Goal: Transaction & Acquisition: Register for event/course

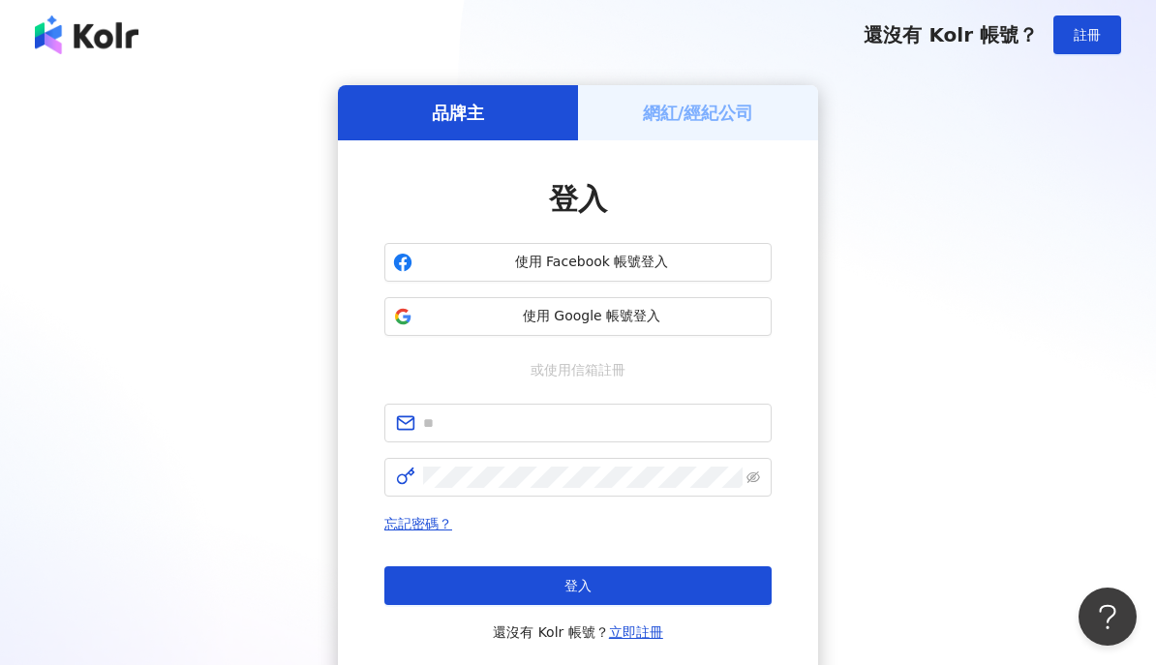
click at [708, 105] on h5 "網紅/經紀公司" at bounding box center [698, 113] width 111 height 24
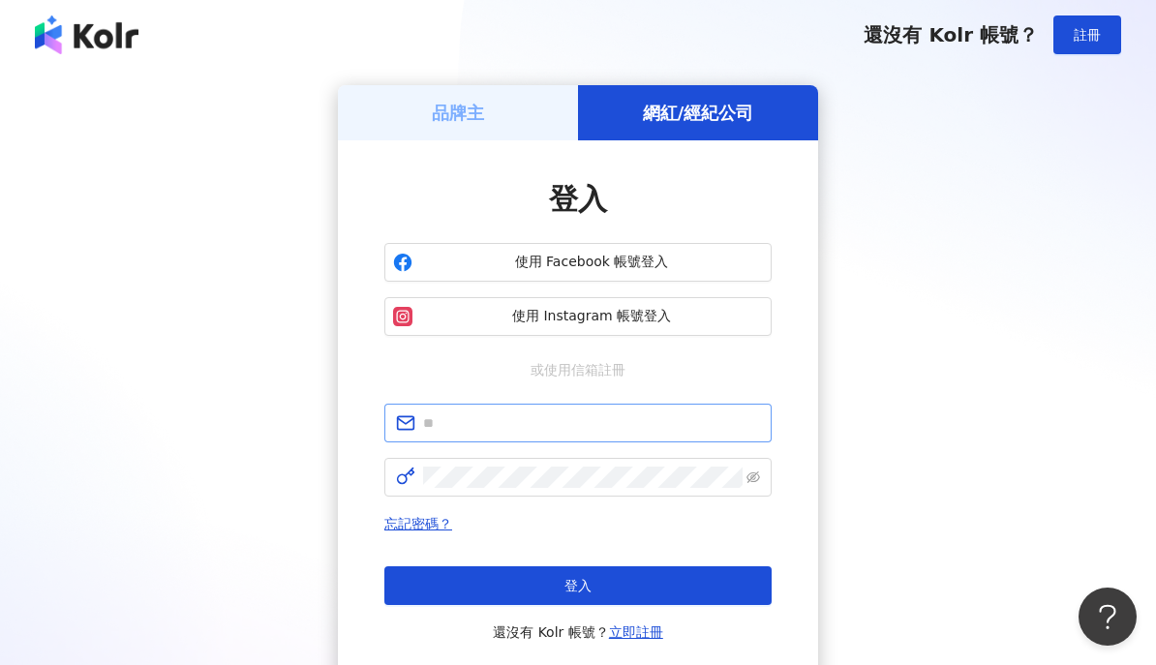
click at [581, 421] on input "text" at bounding box center [591, 423] width 337 height 21
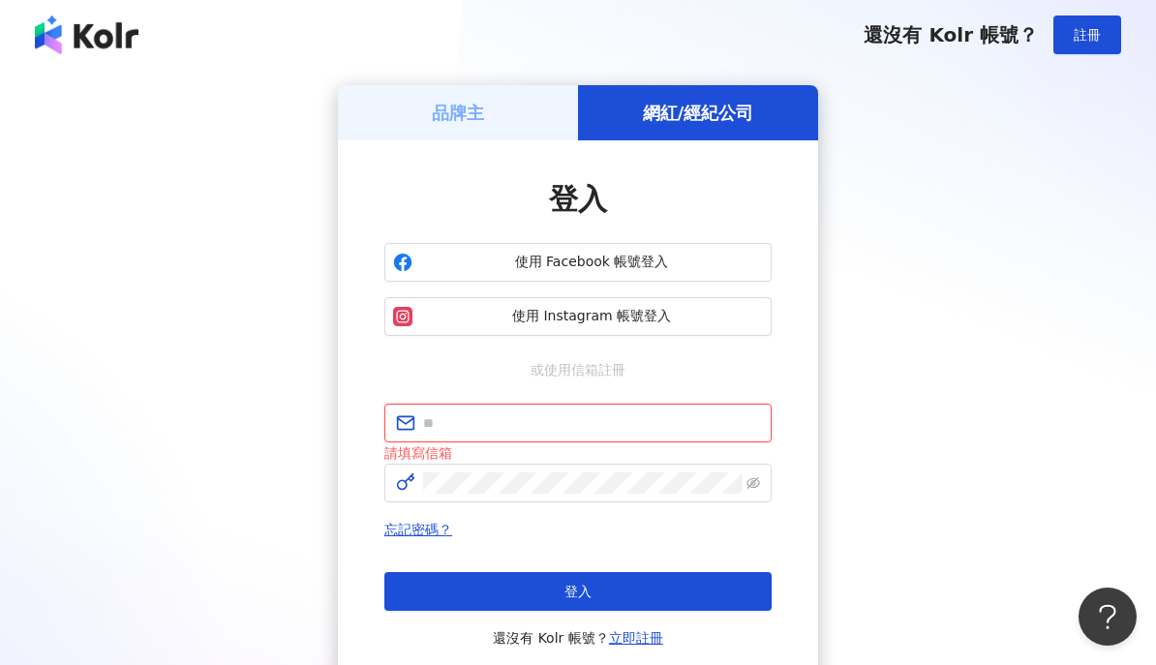
type input "**********"
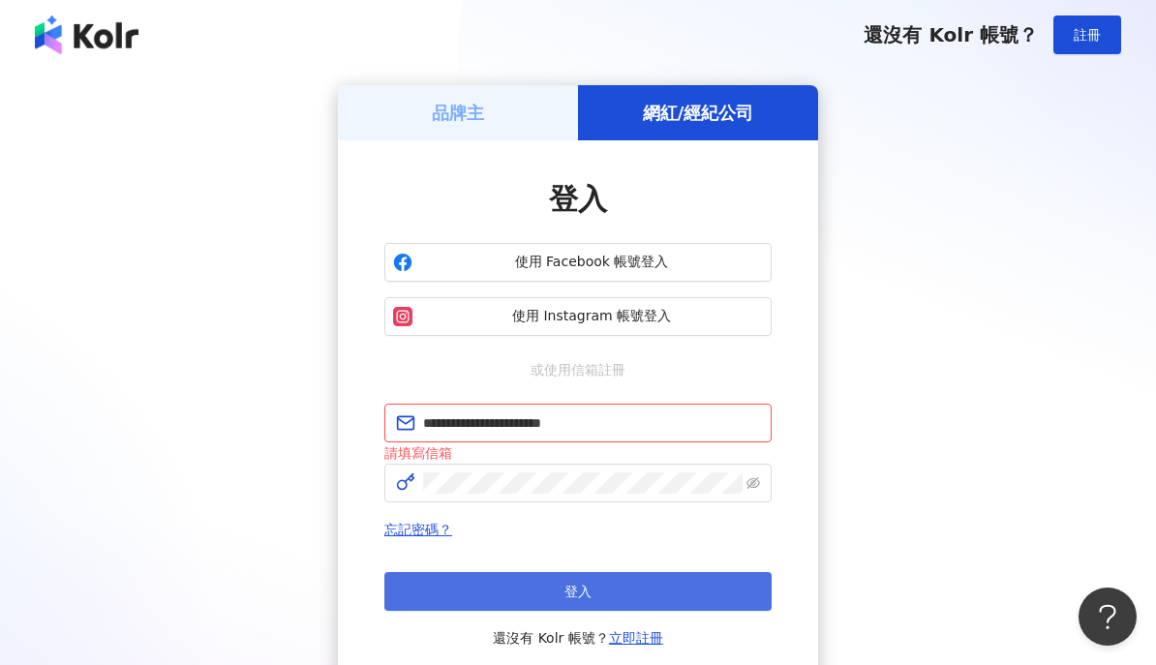
click at [597, 576] on button "登入" at bounding box center [577, 591] width 387 height 39
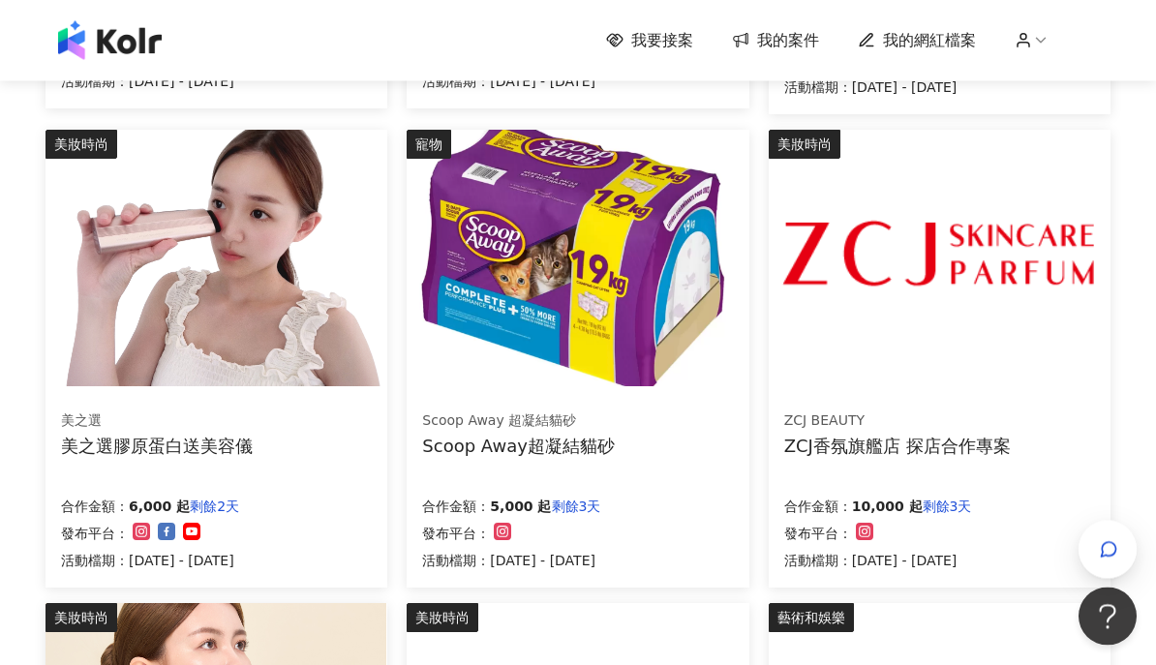
scroll to position [654, 0]
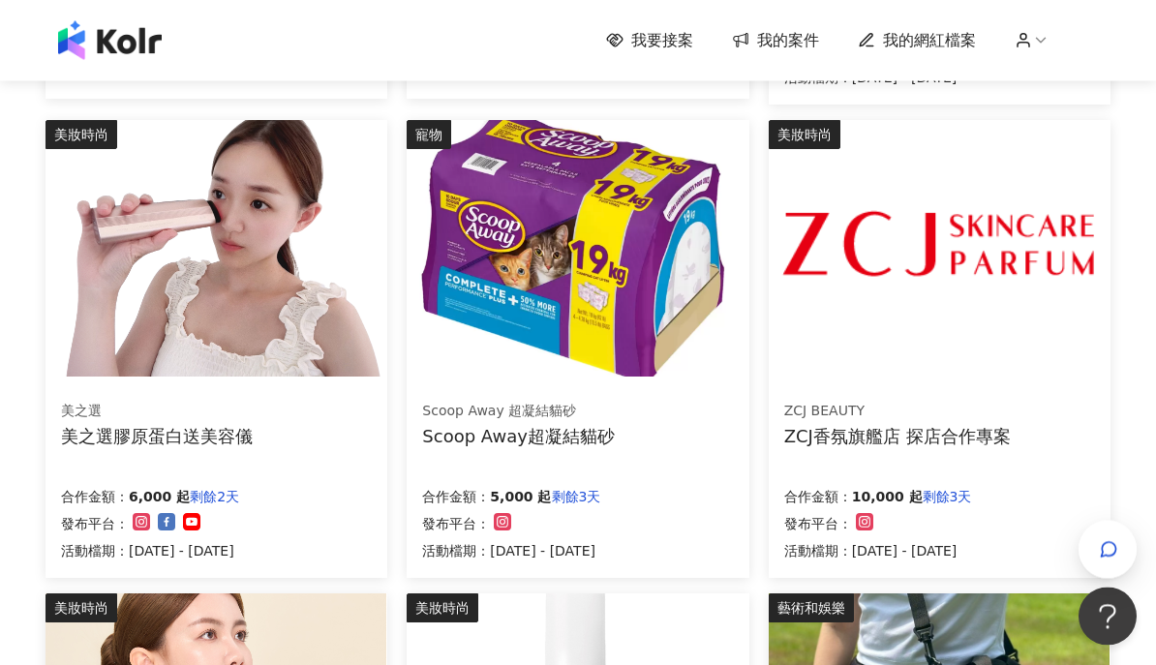
click at [1003, 369] on img at bounding box center [939, 249] width 341 height 257
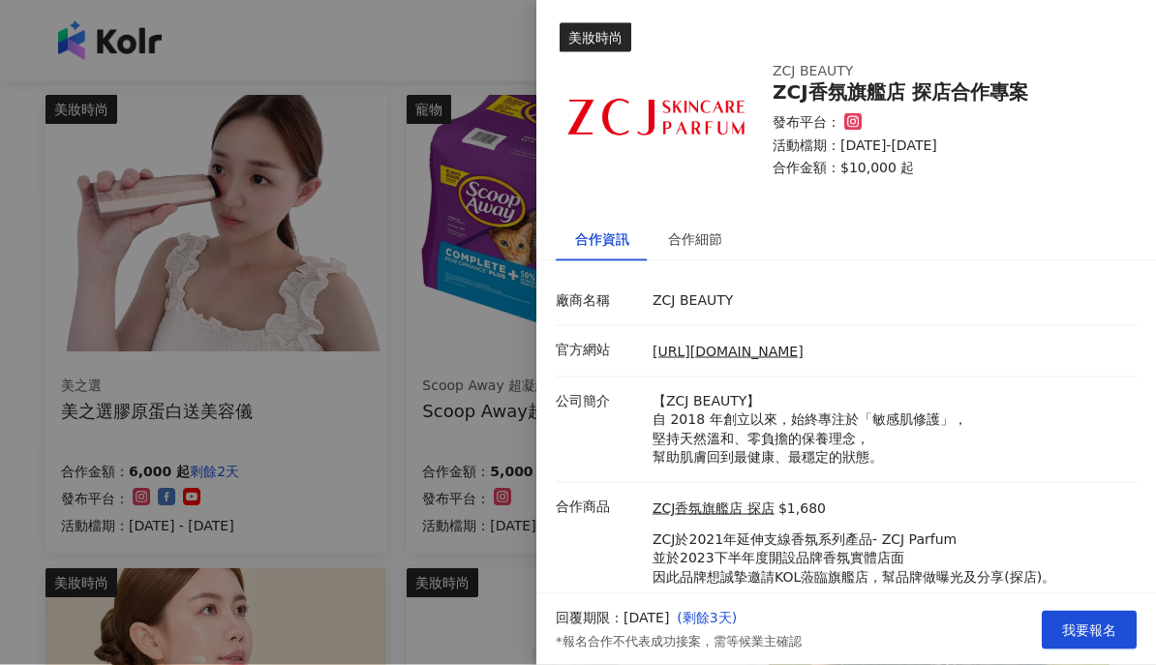
scroll to position [680, 0]
click at [700, 239] on div "合作細節" at bounding box center [695, 239] width 54 height 21
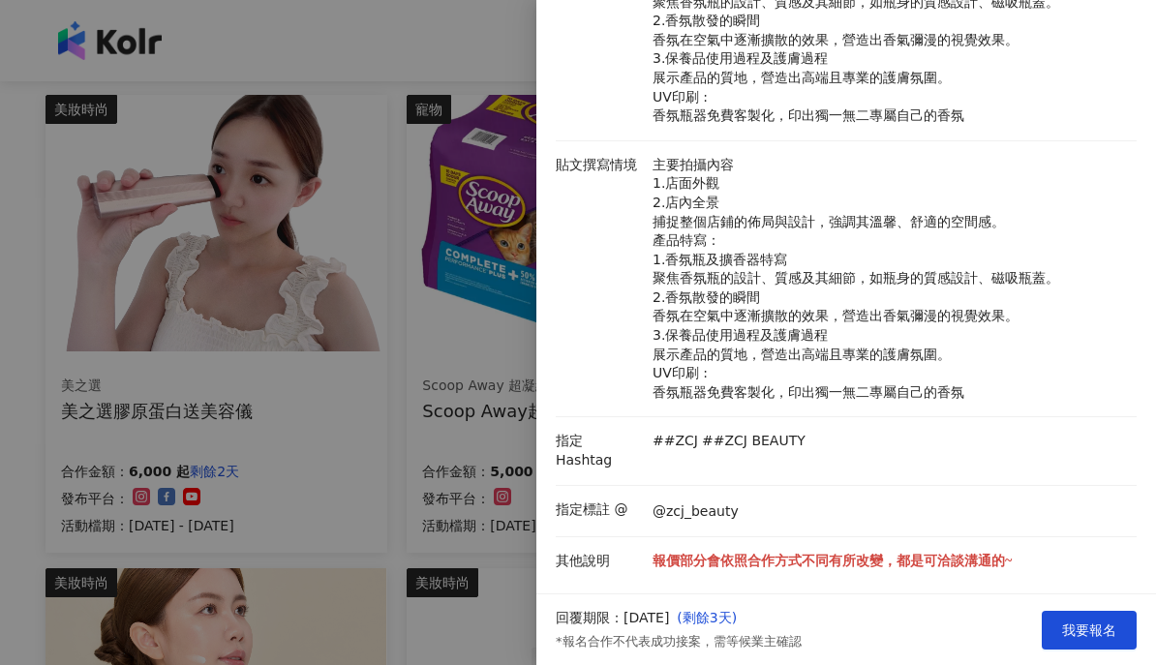
scroll to position [411, 0]
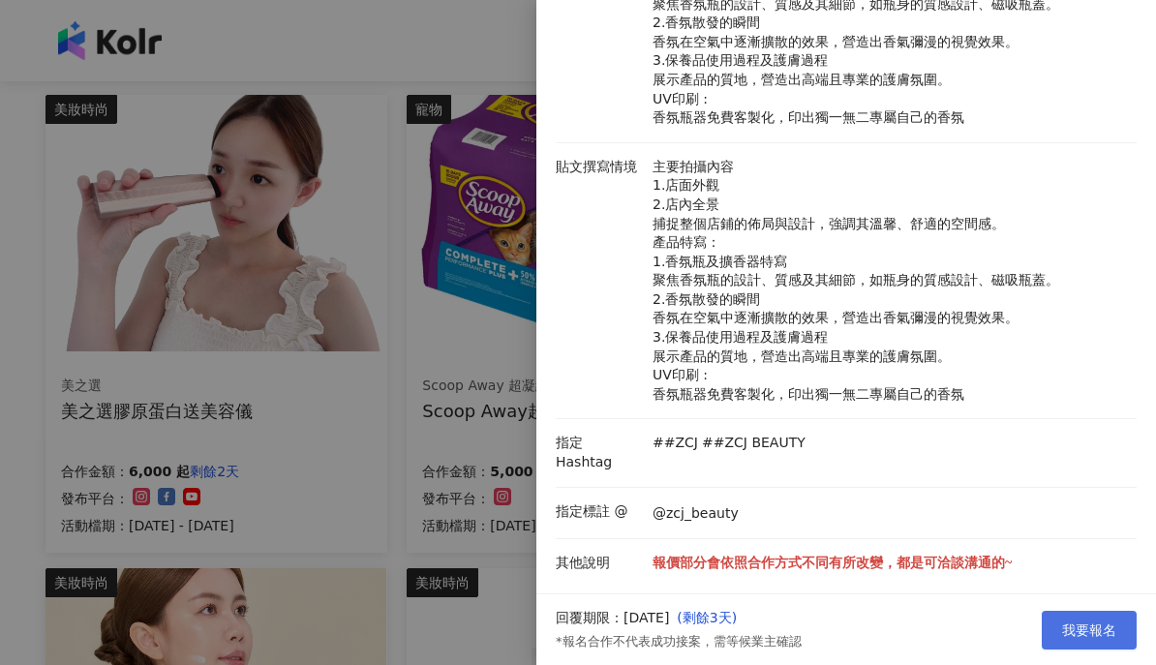
click at [1086, 638] on span "我要報名" at bounding box center [1089, 630] width 54 height 15
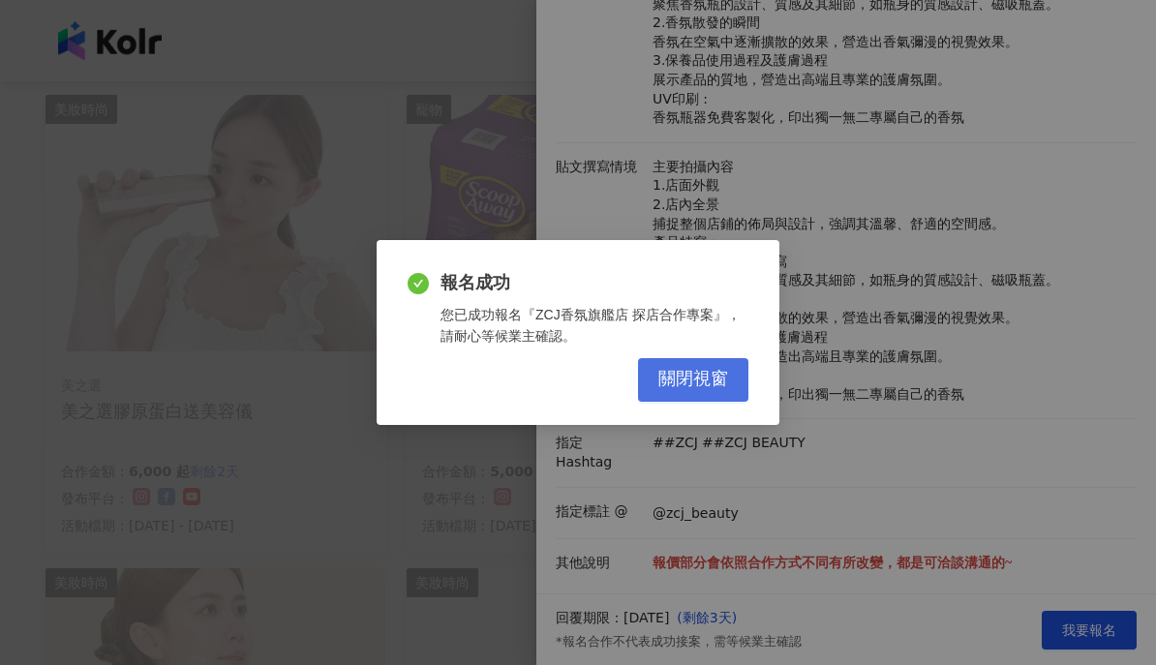
click at [698, 390] on span "關閉視窗" at bounding box center [694, 379] width 70 height 21
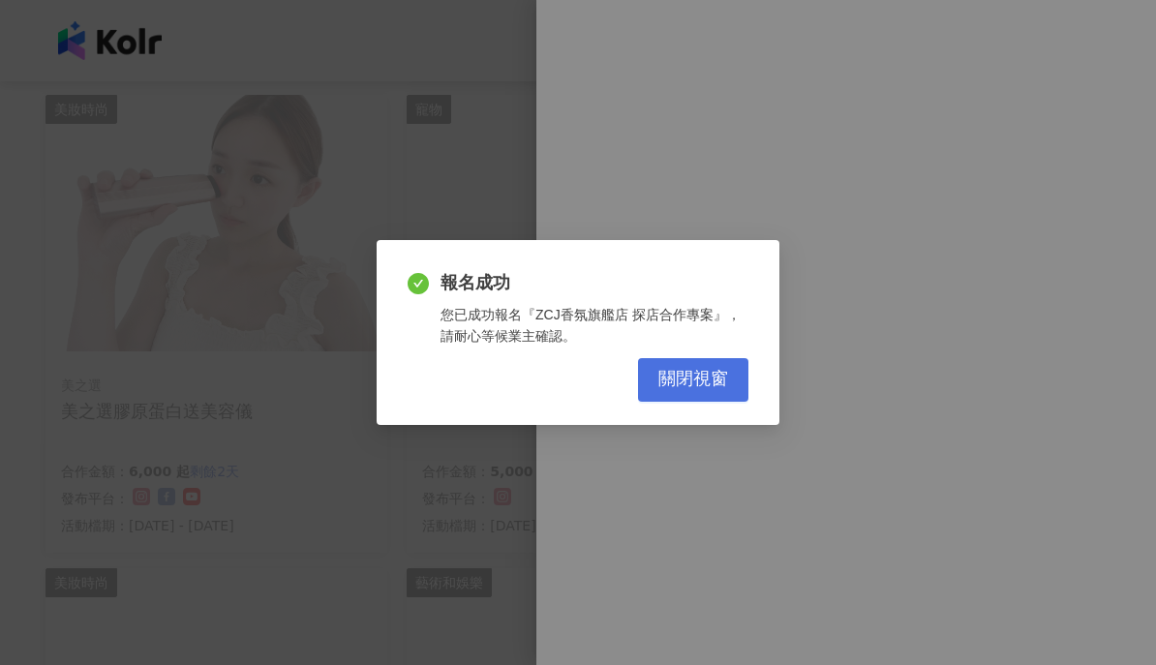
scroll to position [0, 0]
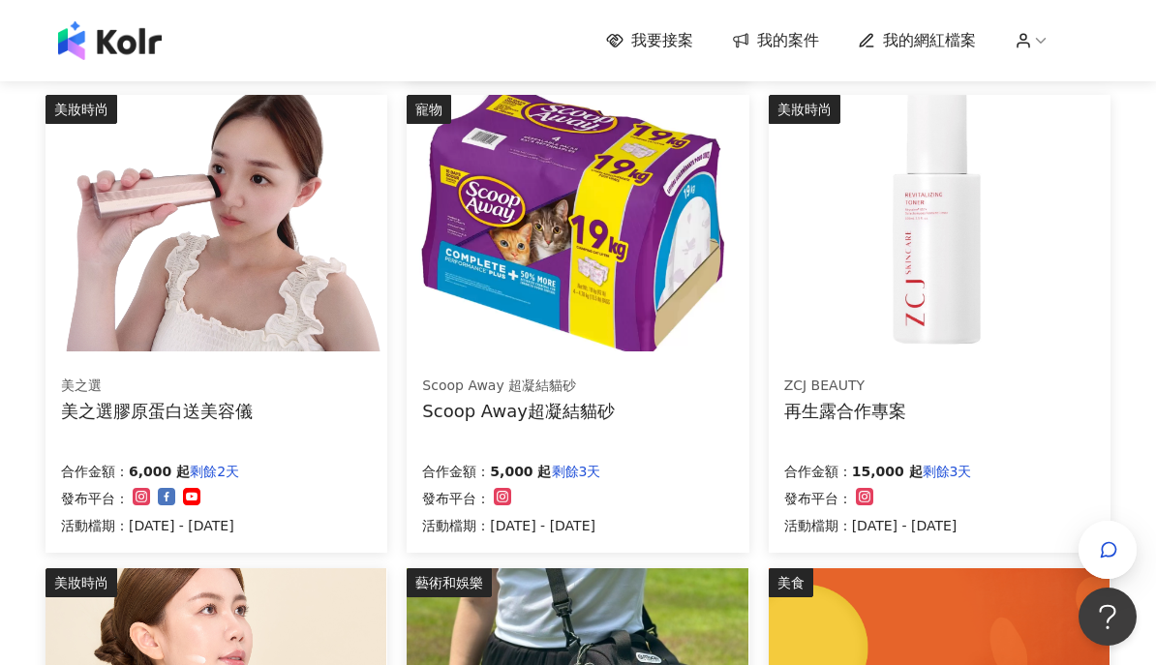
click at [1005, 338] on img at bounding box center [939, 223] width 341 height 257
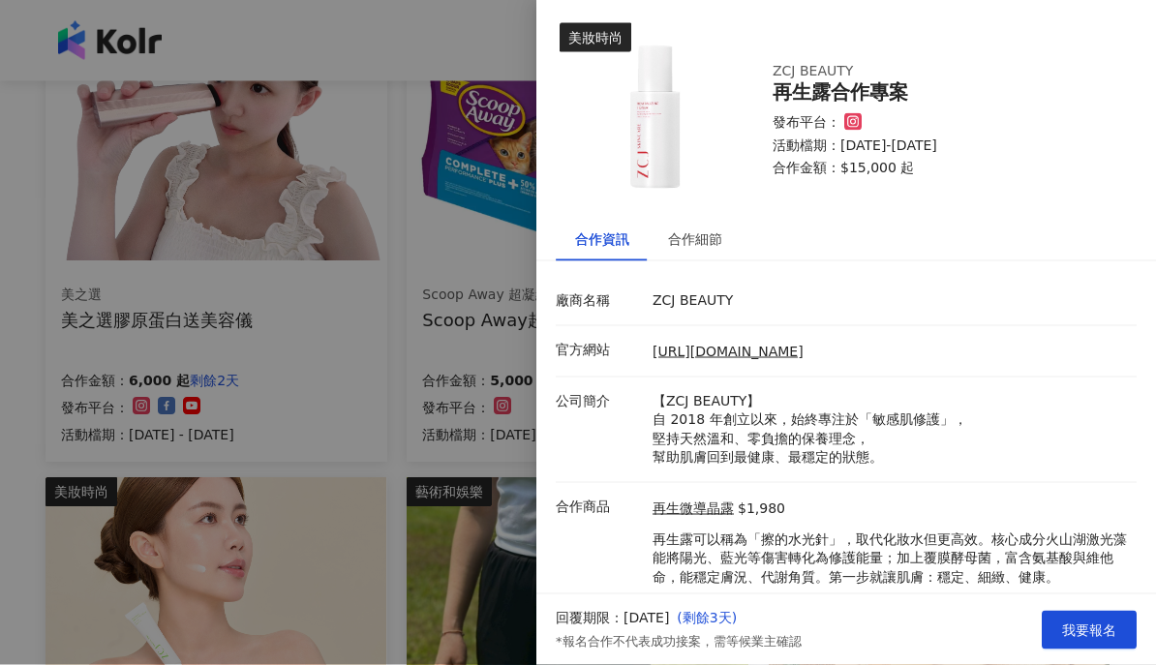
scroll to position [794, 0]
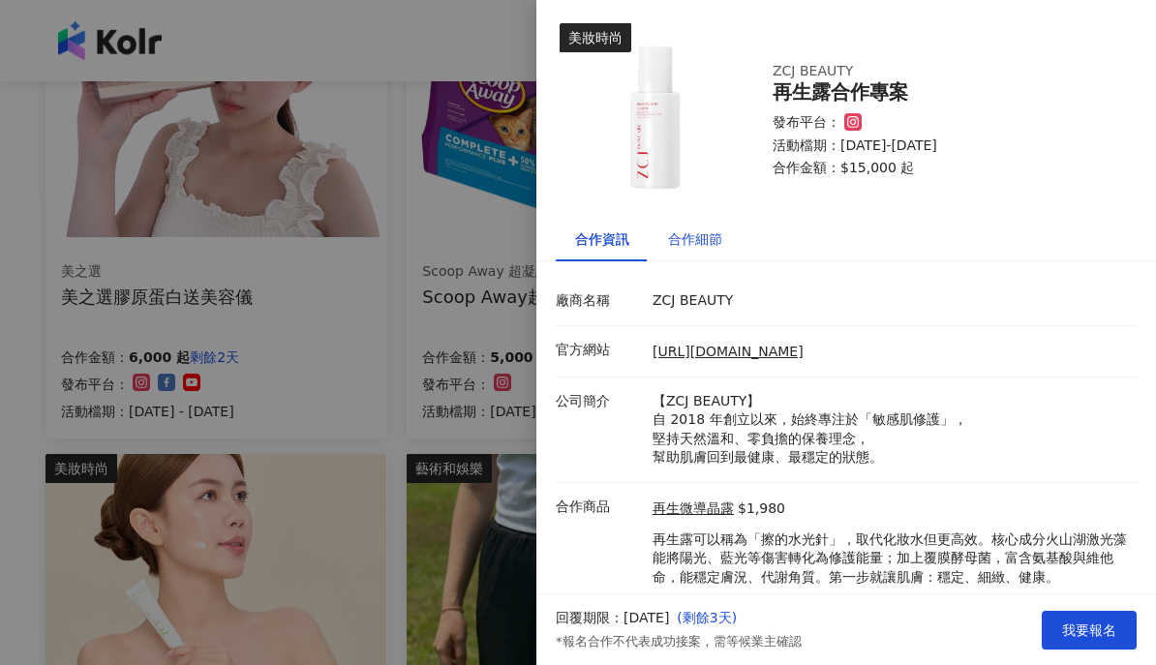
click at [694, 238] on div "合作細節" at bounding box center [695, 239] width 54 height 21
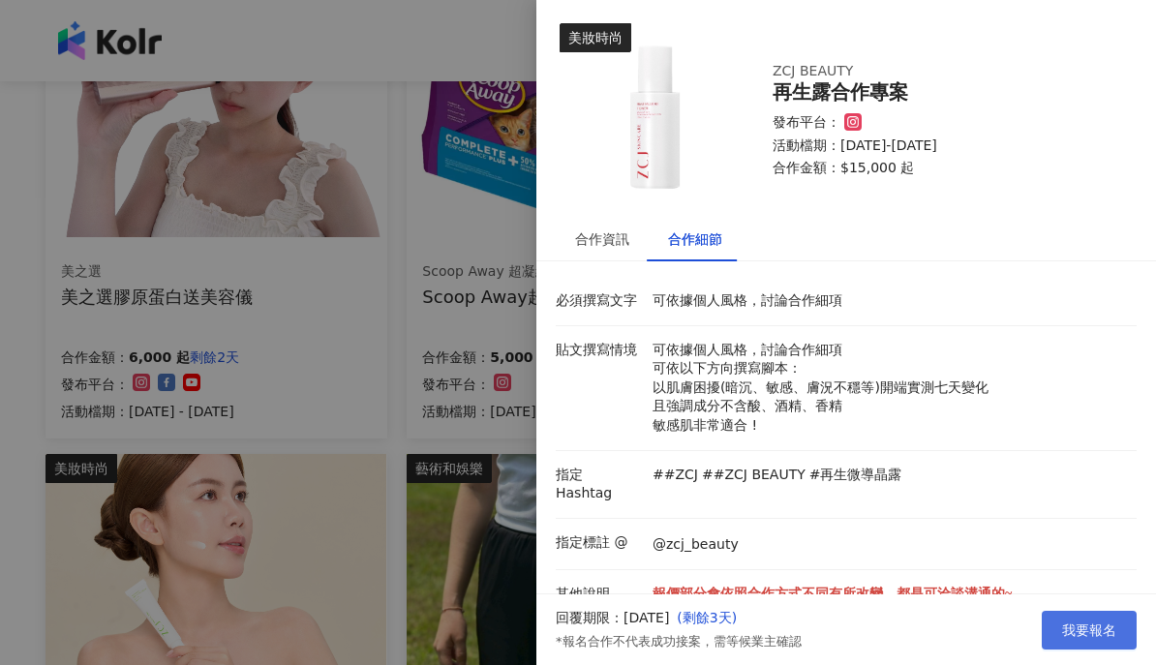
click at [1104, 633] on span "我要報名" at bounding box center [1089, 630] width 54 height 15
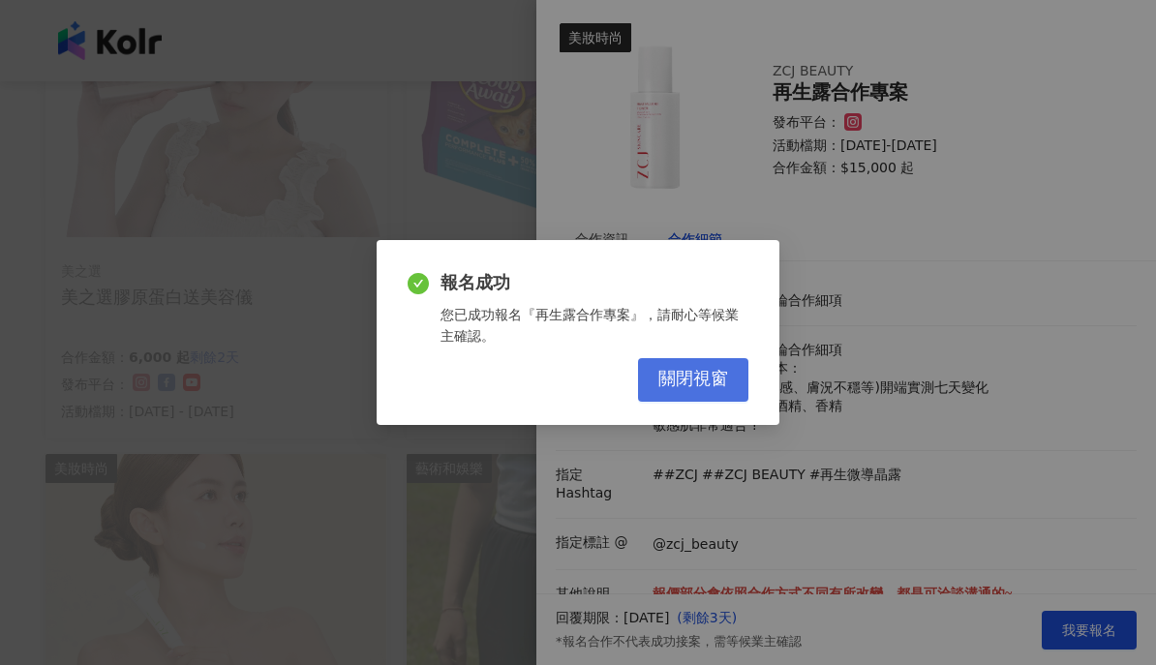
click at [704, 380] on span "關閉視窗" at bounding box center [694, 379] width 70 height 21
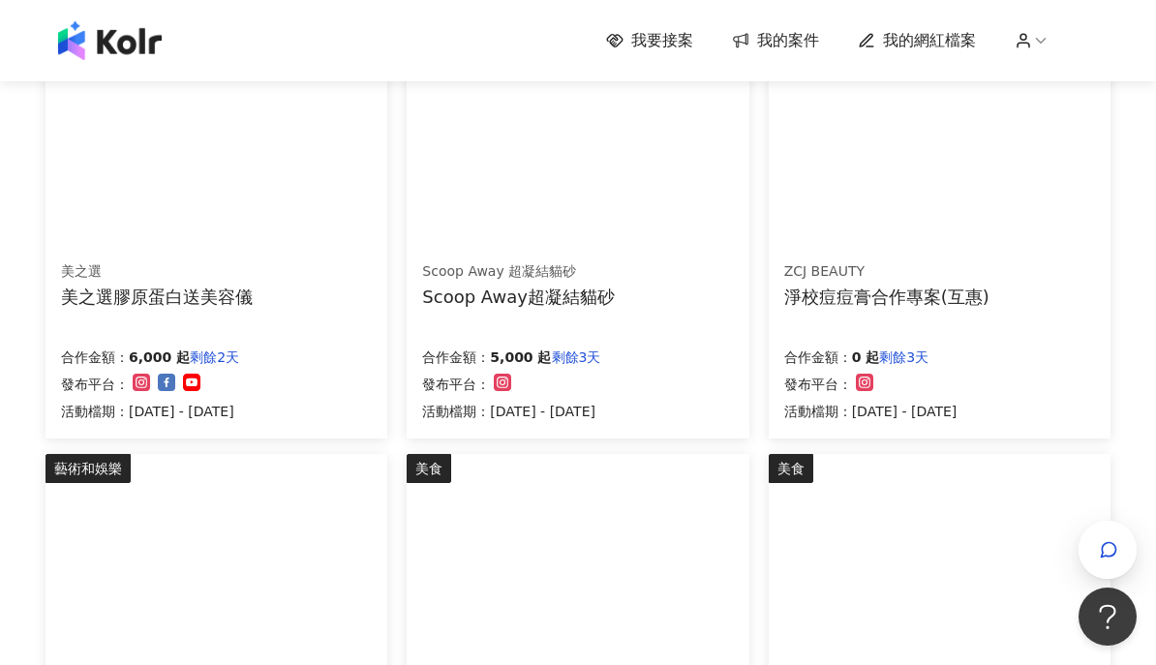
scroll to position [659, 0]
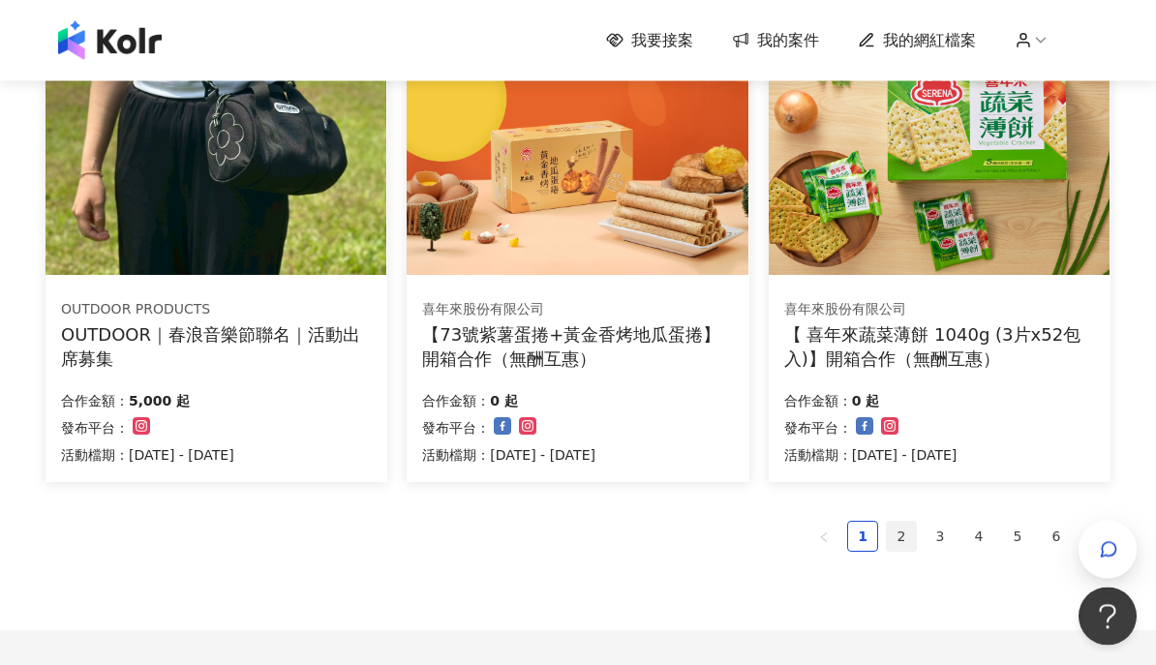
click at [897, 523] on link "2" at bounding box center [901, 537] width 29 height 29
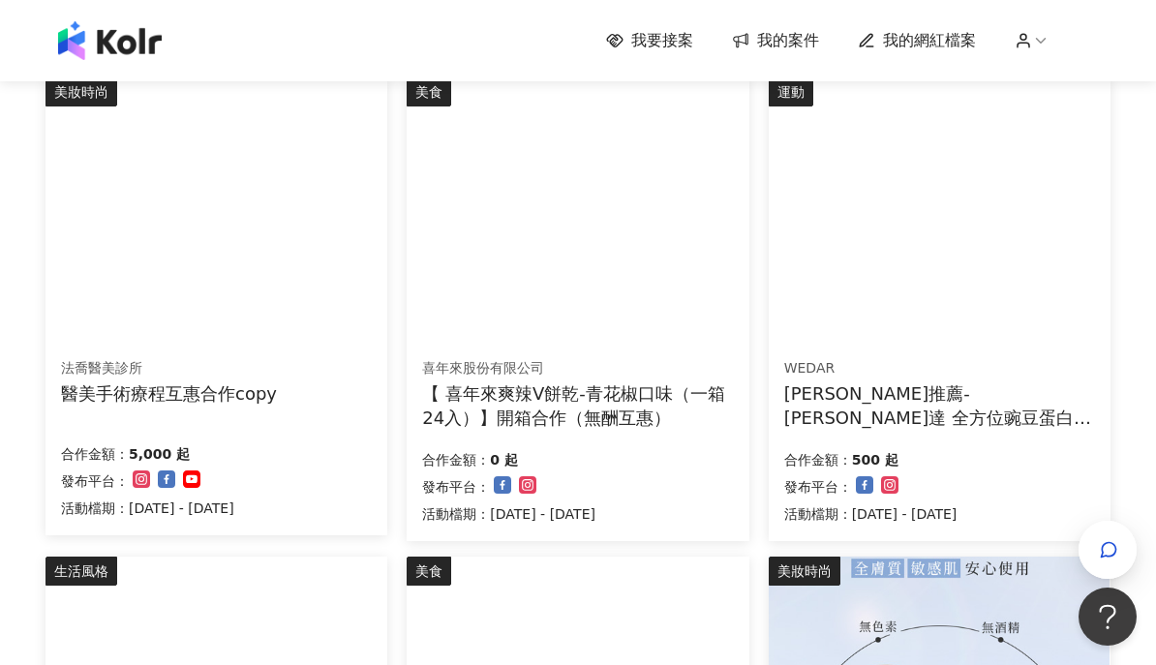
scroll to position [694, 0]
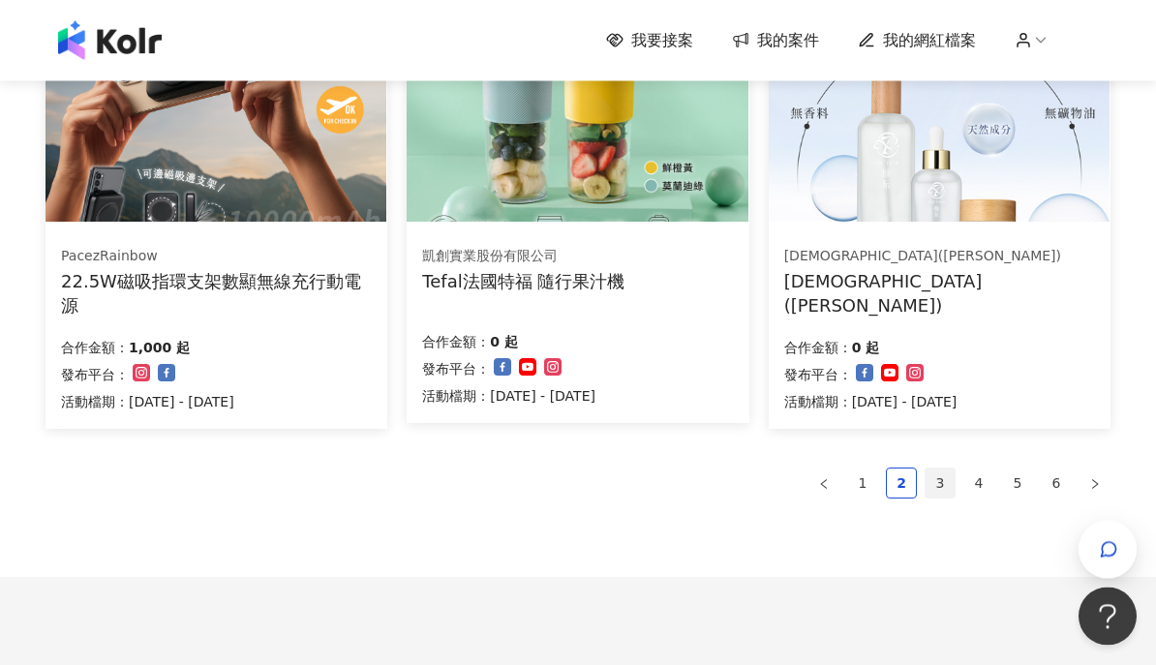
click at [949, 473] on link "3" at bounding box center [940, 484] width 29 height 29
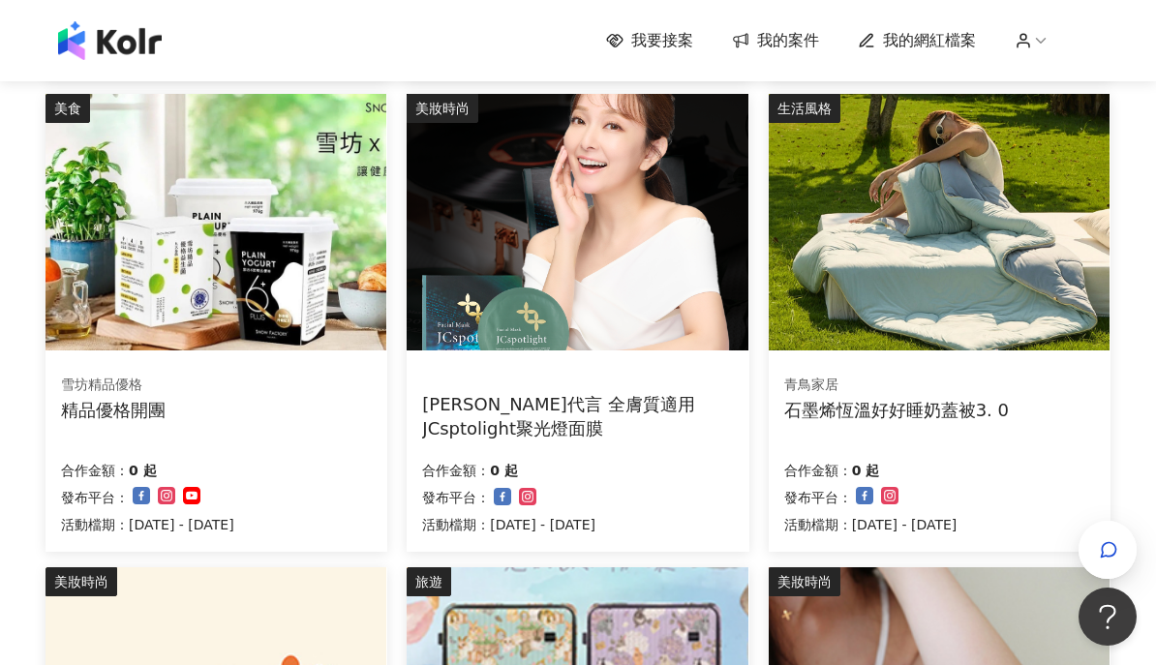
scroll to position [652, 0]
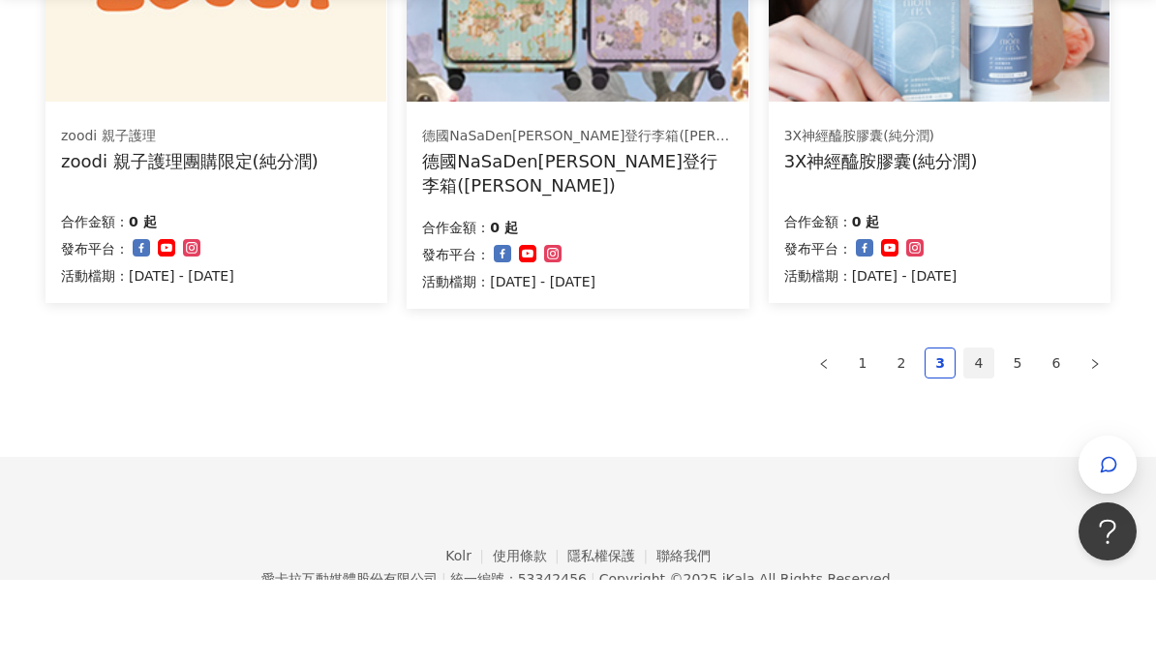
click at [986, 434] on link "4" at bounding box center [979, 448] width 29 height 29
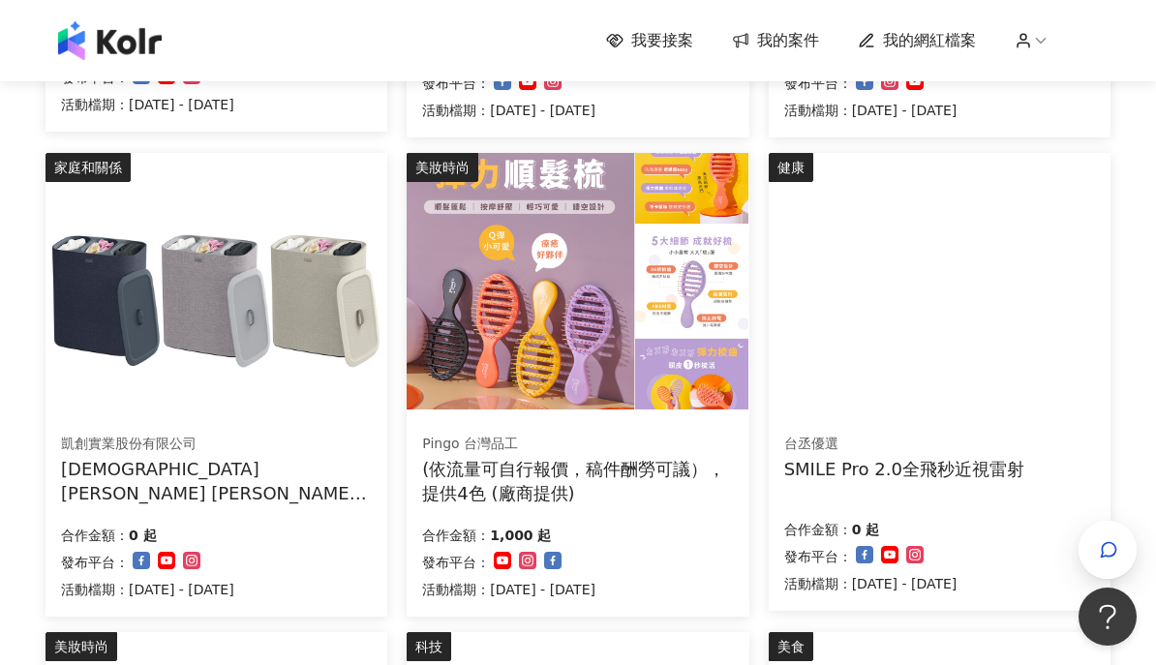
scroll to position [610, 0]
